Goal: Information Seeking & Learning: Learn about a topic

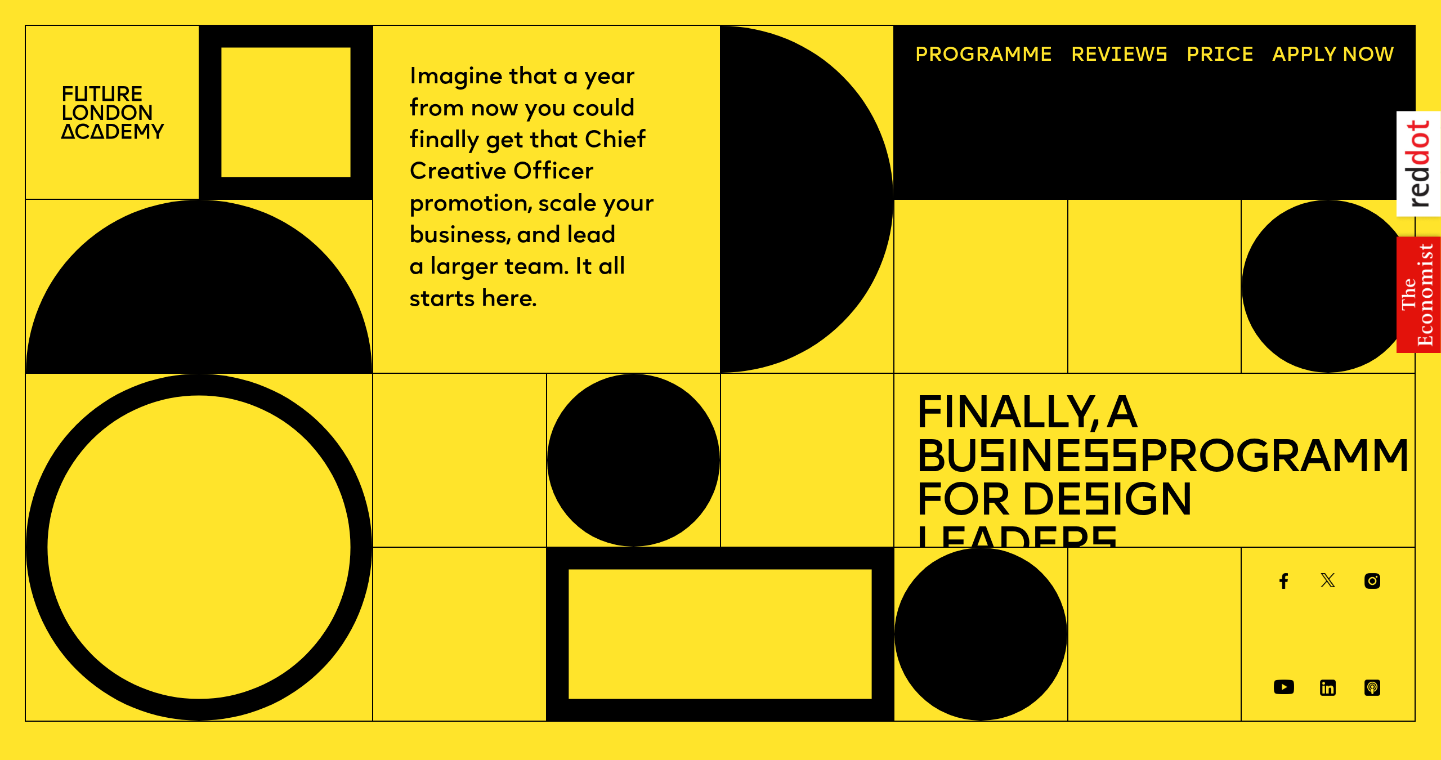
click at [1008, 52] on link "Progr a mme" at bounding box center [984, 56] width 158 height 40
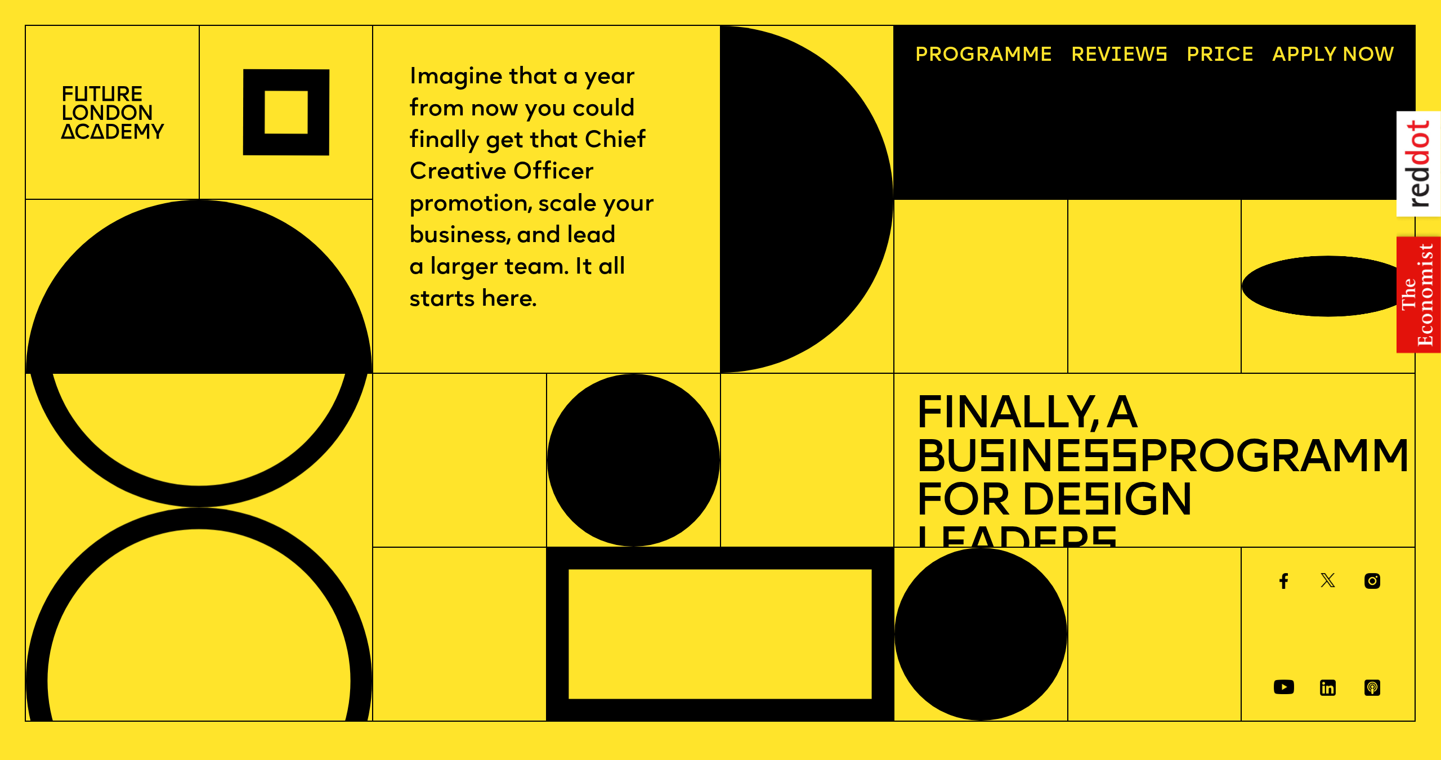
click at [72, 102] on img at bounding box center [113, 112] width 104 height 52
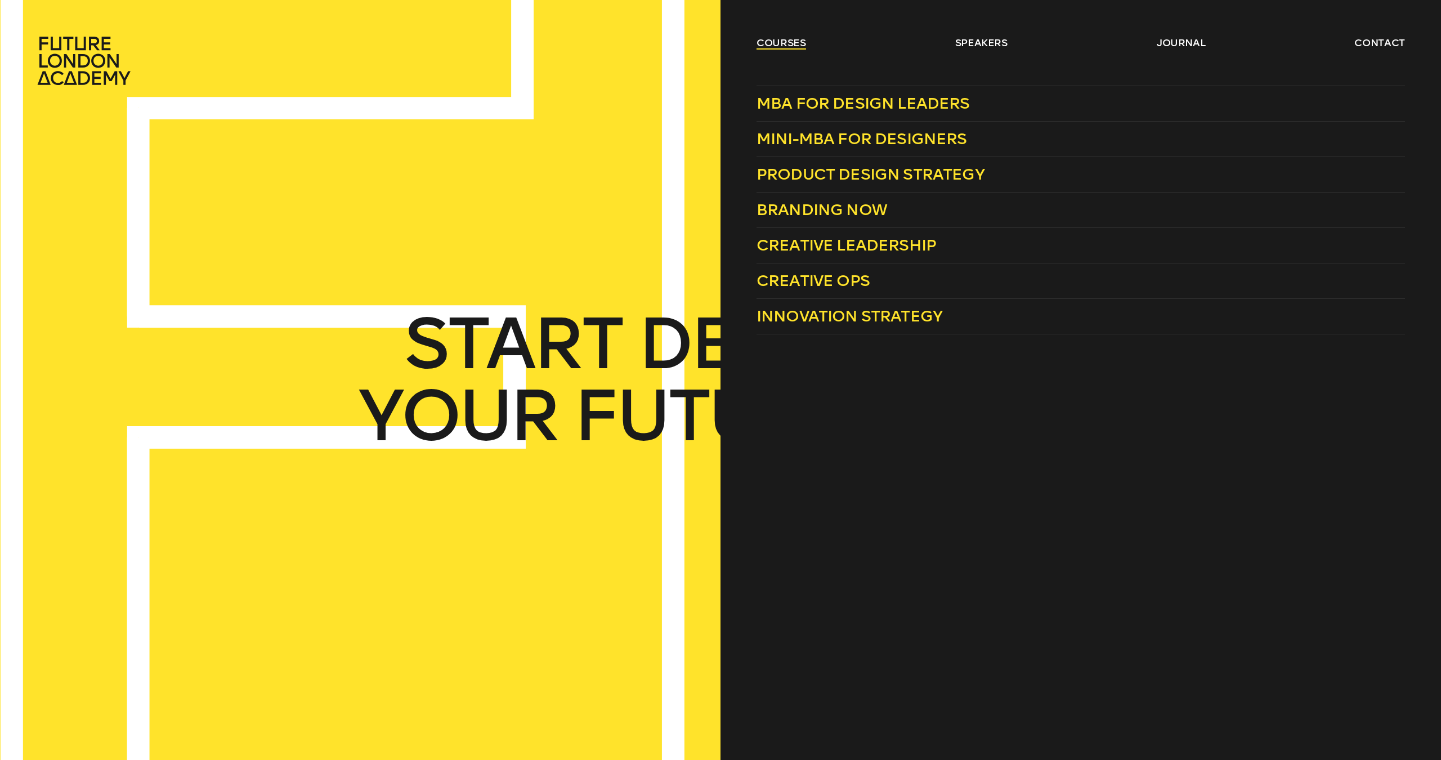
click at [777, 37] on link "courses" at bounding box center [782, 43] width 50 height 14
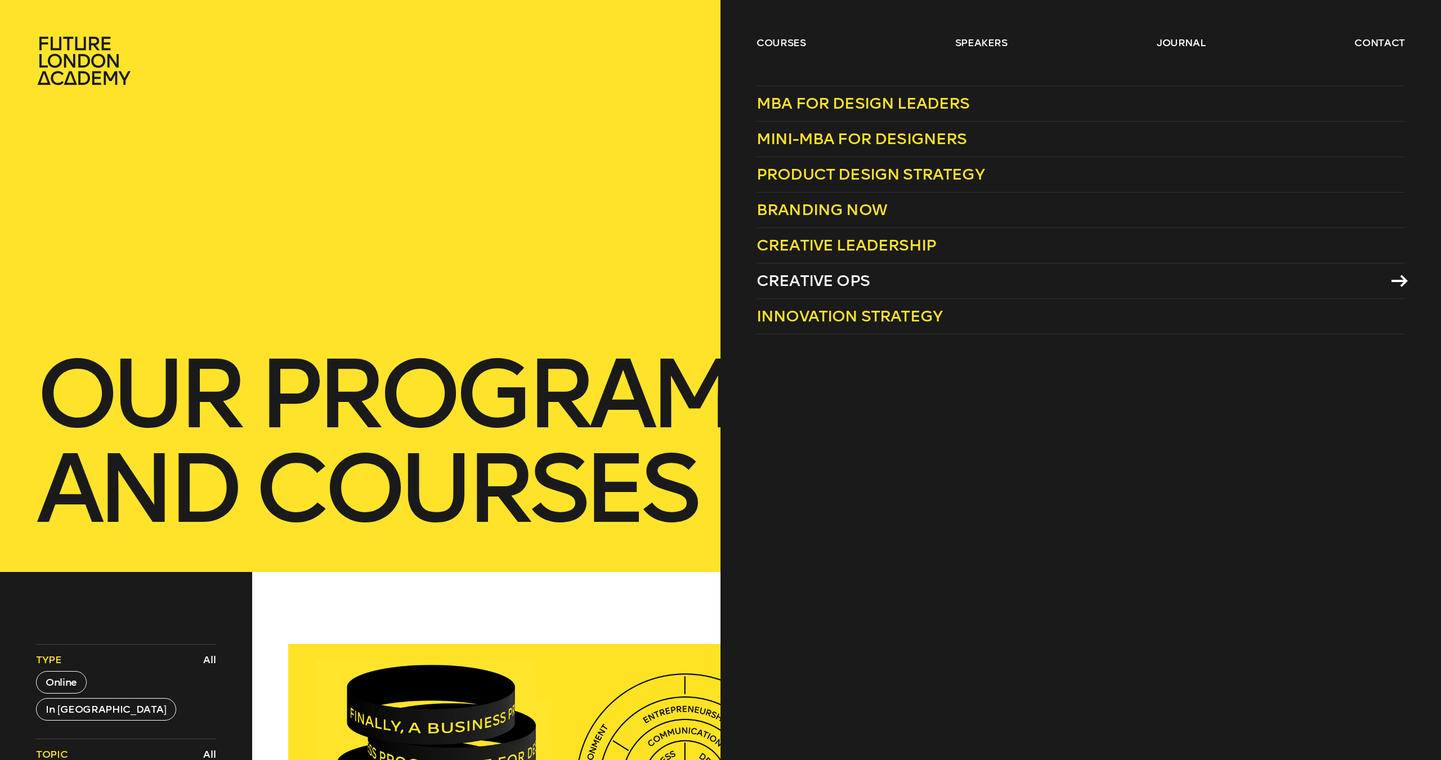
click at [838, 276] on span "Creative Ops" at bounding box center [813, 280] width 113 height 19
click at [802, 39] on link "courses" at bounding box center [782, 43] width 50 height 14
click at [856, 177] on span "Product Design Strategy" at bounding box center [871, 174] width 228 height 19
click at [821, 140] on span "Mini-MBA for Designers" at bounding box center [862, 138] width 211 height 19
click at [847, 244] on span "Creative Leadership" at bounding box center [847, 245] width 180 height 19
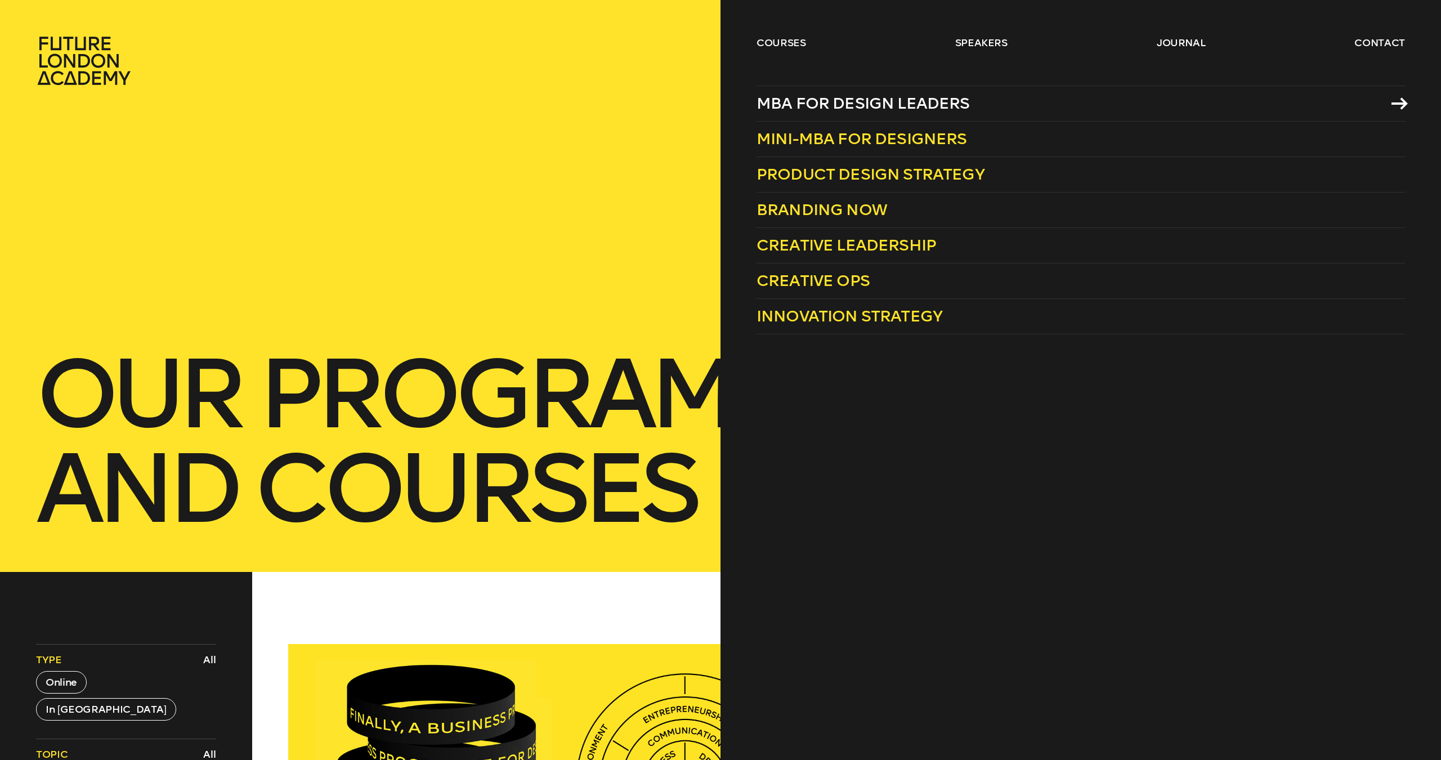
click at [815, 105] on span "MBA for Design Leaders" at bounding box center [863, 103] width 213 height 19
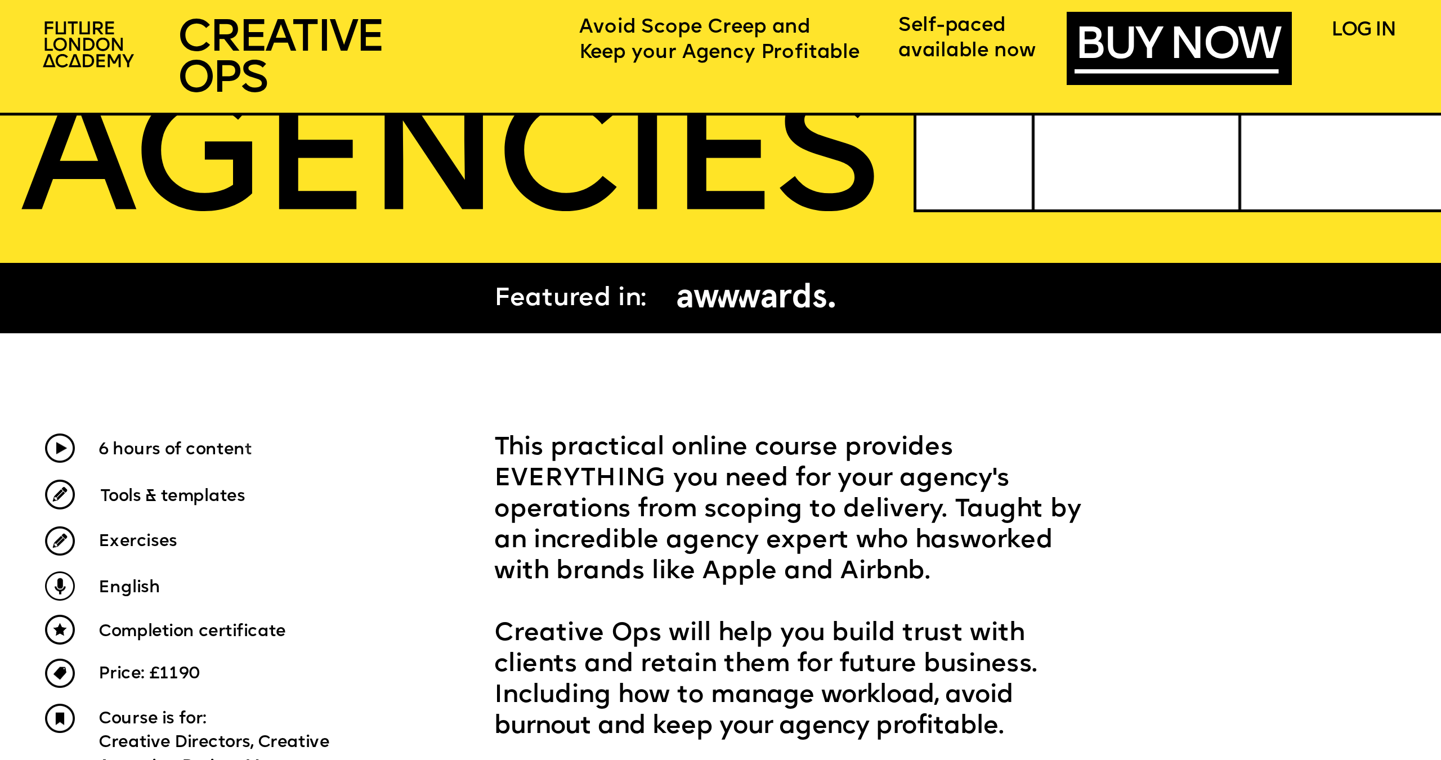
scroll to position [559, 0]
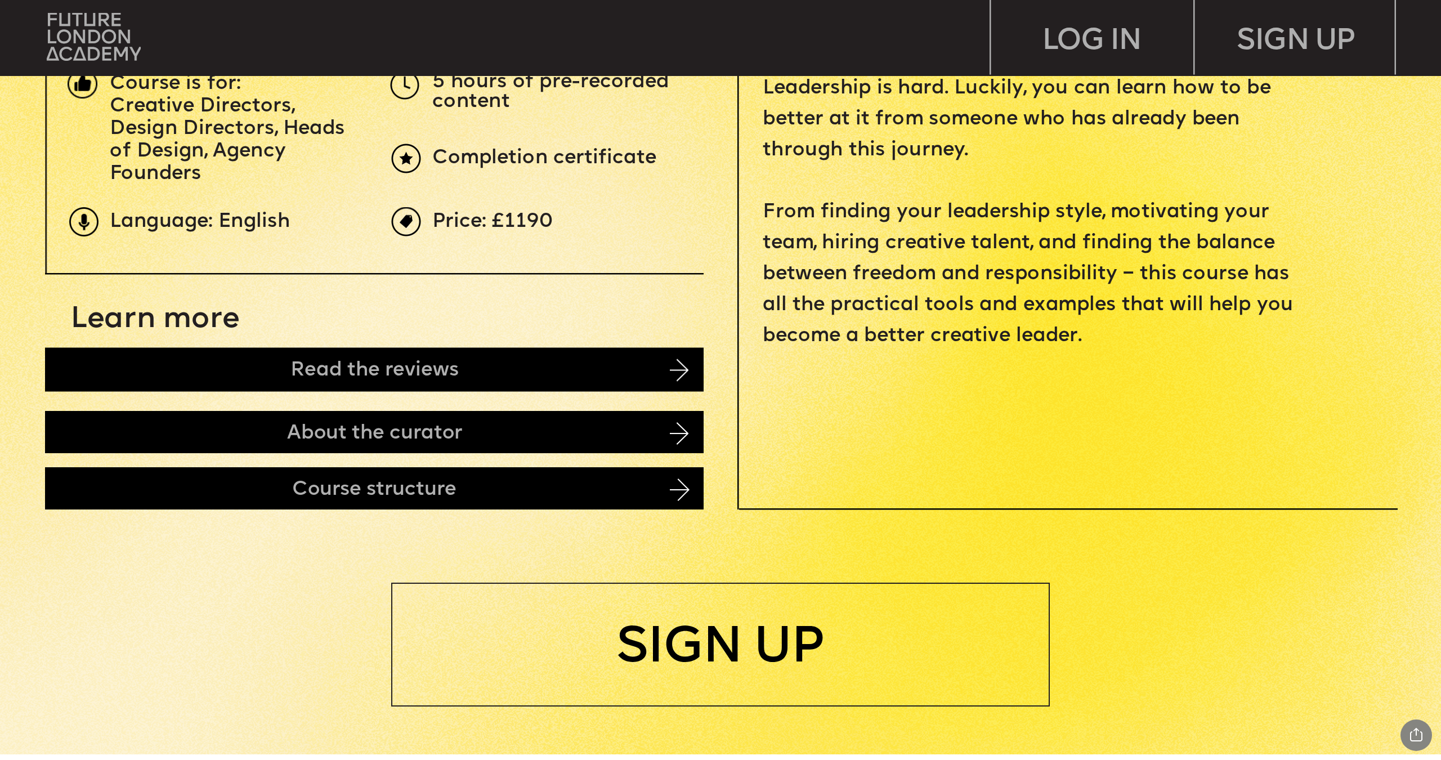
scroll to position [811, 0]
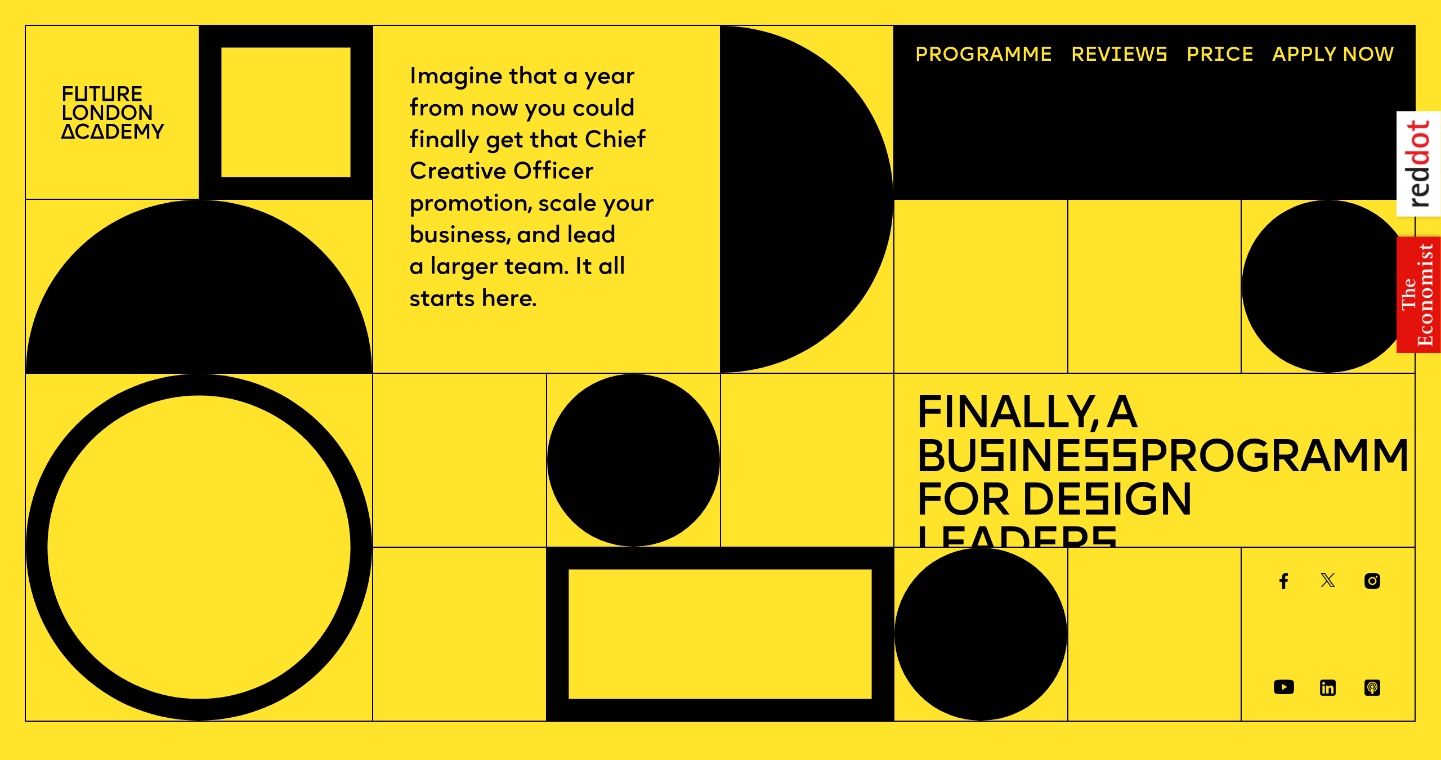
click at [1235, 62] on link "Price" at bounding box center [1220, 56] width 88 height 40
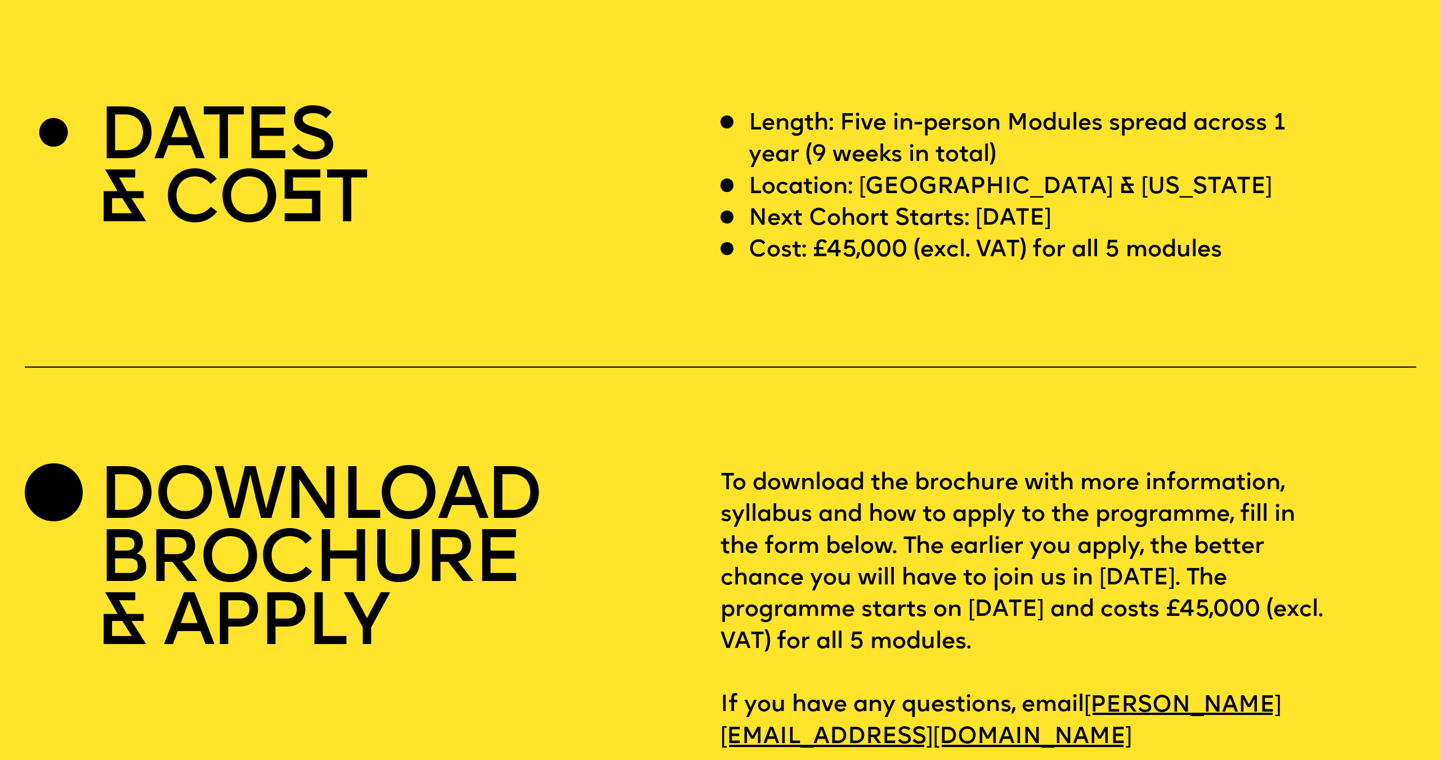
scroll to position [5893, 0]
